Goal: Task Accomplishment & Management: Manage account settings

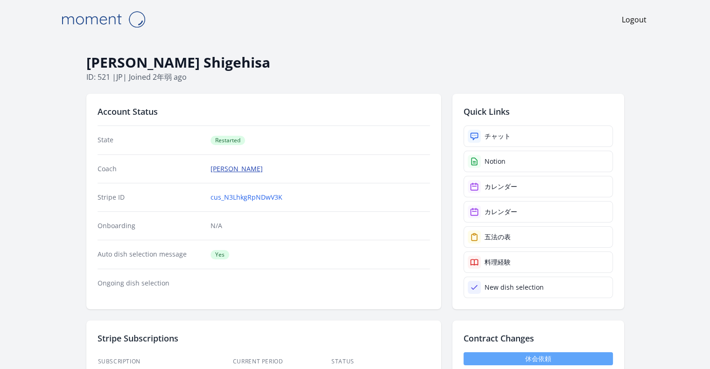
click at [223, 171] on link "Yoji Ando" at bounding box center [236, 168] width 52 height 9
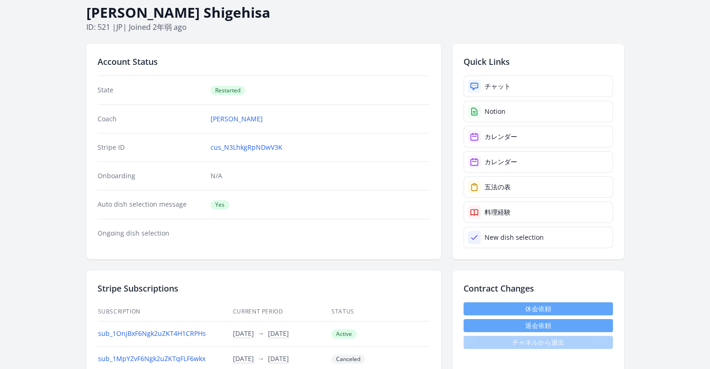
scroll to position [47, 0]
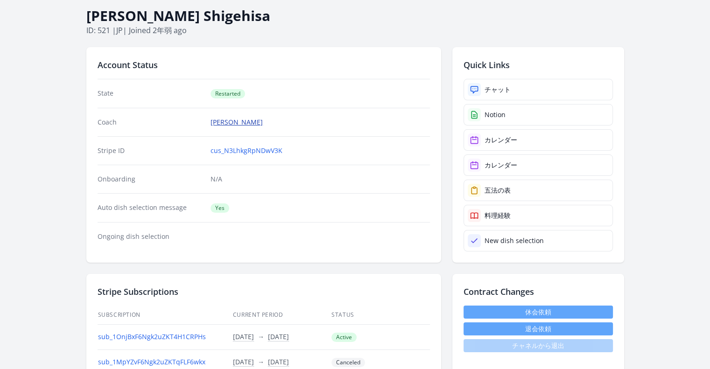
click at [229, 123] on link "Yoji Ando" at bounding box center [236, 122] width 52 height 9
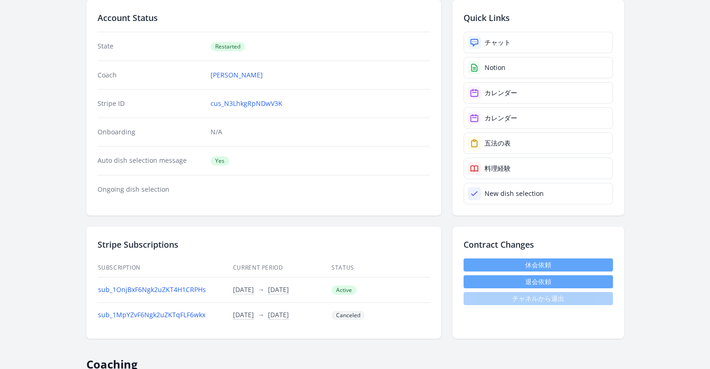
scroll to position [93, 0]
click at [513, 197] on link "New dish selection" at bounding box center [537, 193] width 149 height 21
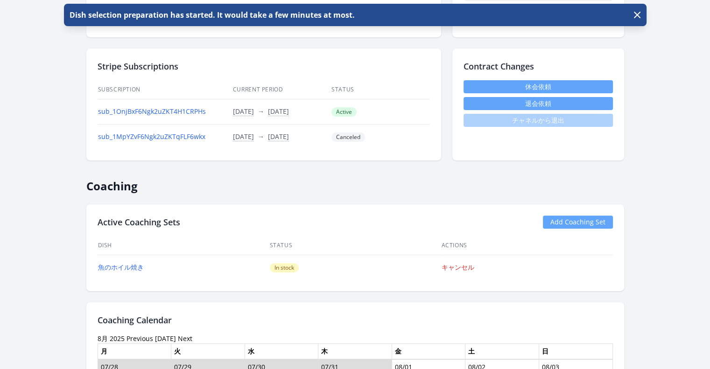
scroll to position [327, 0]
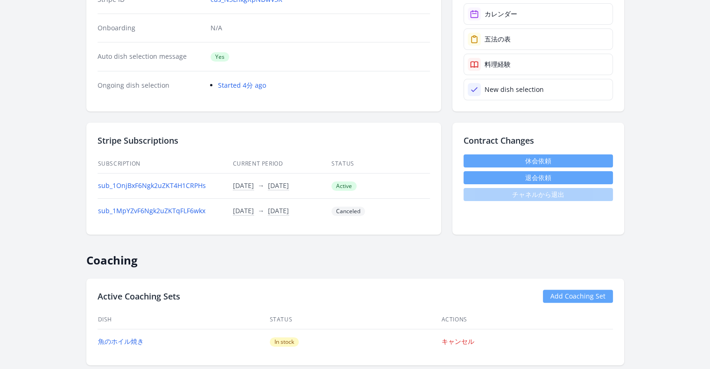
scroll to position [280, 0]
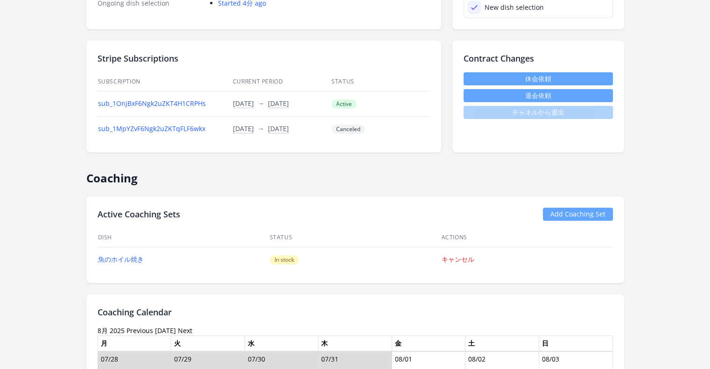
click at [456, 263] on td "キャンセル" at bounding box center [527, 259] width 172 height 25
click at [456, 259] on link "キャンセル" at bounding box center [457, 259] width 33 height 9
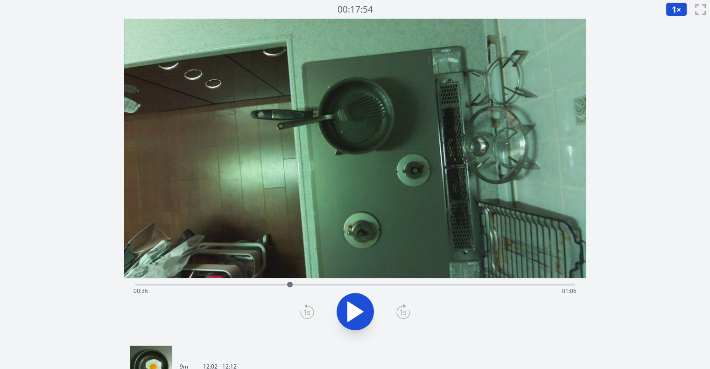
drag, startPoint x: 401, startPoint y: 283, endPoint x: 286, endPoint y: 276, distance: 115.5
click at [286, 276] on div "Time elapsed: 00:36 Time remaining: 01:06" at bounding box center [354, 179] width 461 height 321
